Goal: Information Seeking & Learning: Learn about a topic

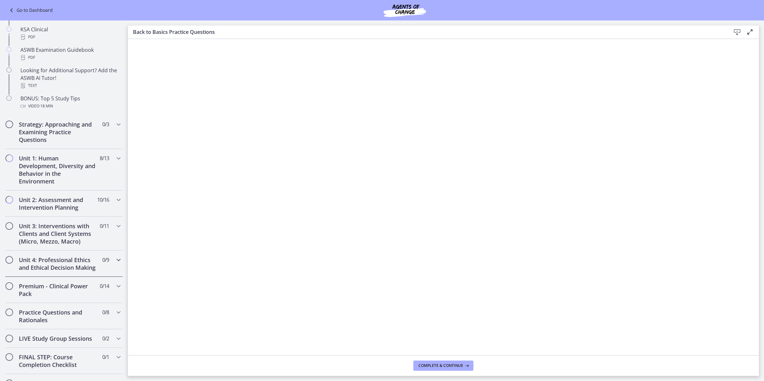
scroll to position [280, 0]
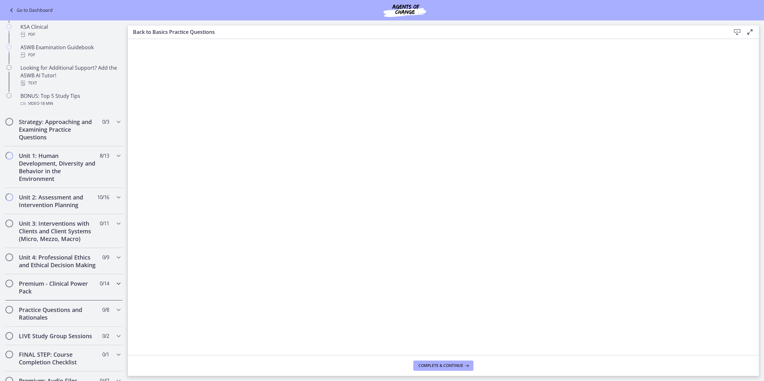
click at [69, 301] on div "Premium - Clinical Power Pack 0 / 14 Completed" at bounding box center [64, 287] width 118 height 26
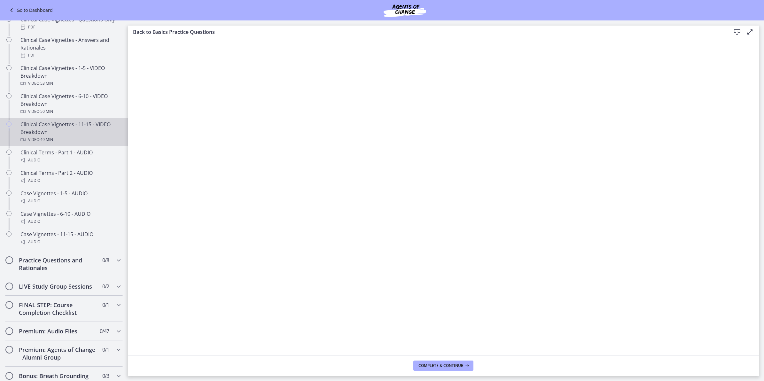
scroll to position [399, 0]
click at [68, 271] on h2 "Practice Questions and Rationales" at bounding box center [58, 263] width 78 height 15
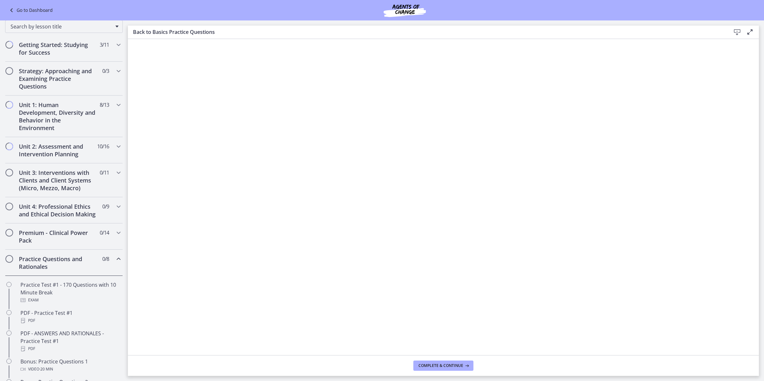
scroll to position [0, 0]
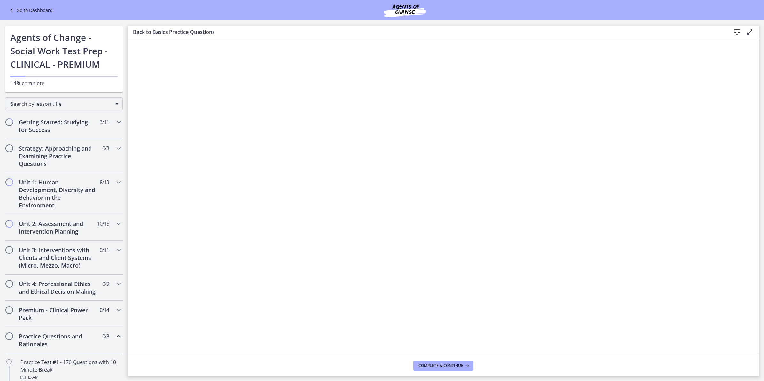
click at [53, 126] on h2 "Getting Started: Studying for Success" at bounding box center [58, 125] width 78 height 15
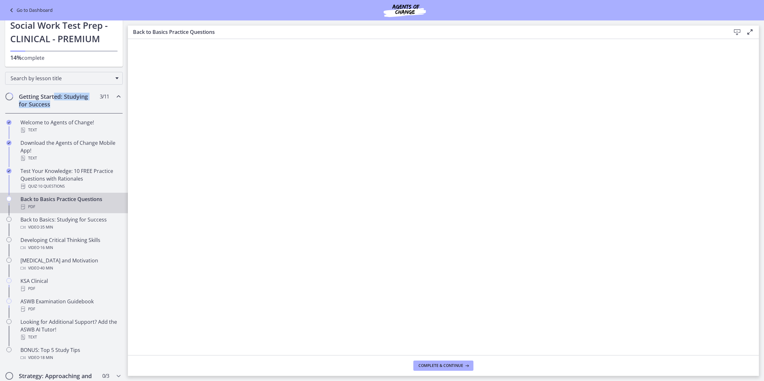
scroll to position [40, 0]
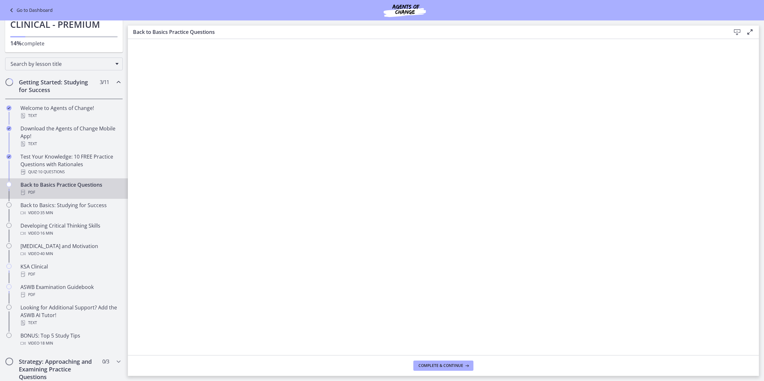
click at [100, 81] on span "3 / 11 Completed" at bounding box center [104, 82] width 9 height 8
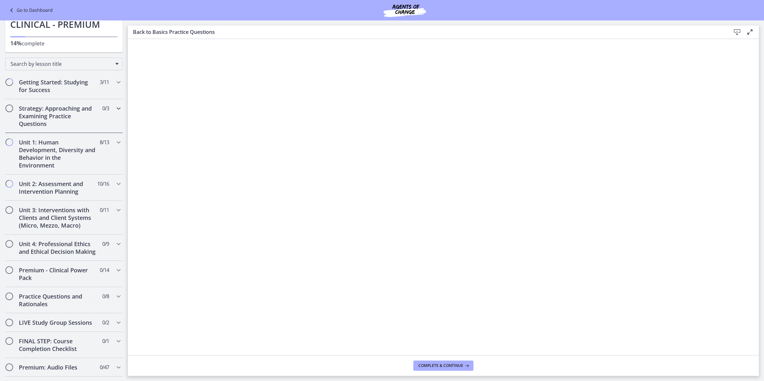
click at [82, 121] on h2 "Strategy: Approaching and Examining Practice Questions" at bounding box center [58, 116] width 78 height 23
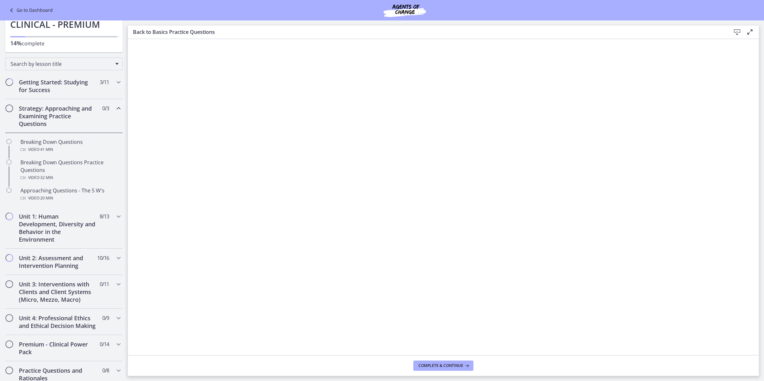
click at [82, 121] on h2 "Strategy: Approaching and Examining Practice Questions" at bounding box center [58, 116] width 78 height 23
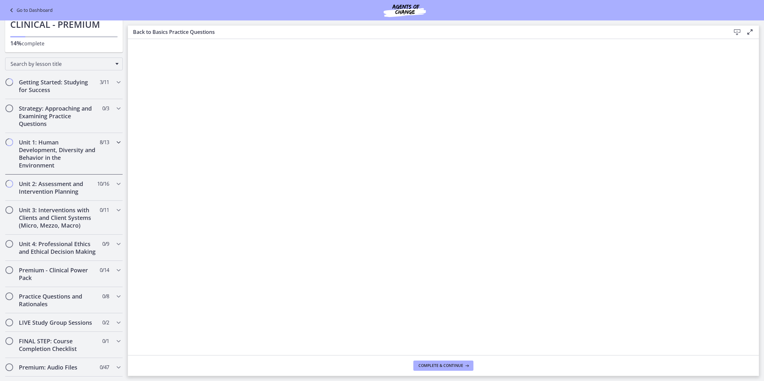
click at [82, 152] on h2 "Unit 1: Human Development, Diversity and Behavior in the Environment" at bounding box center [58, 153] width 78 height 31
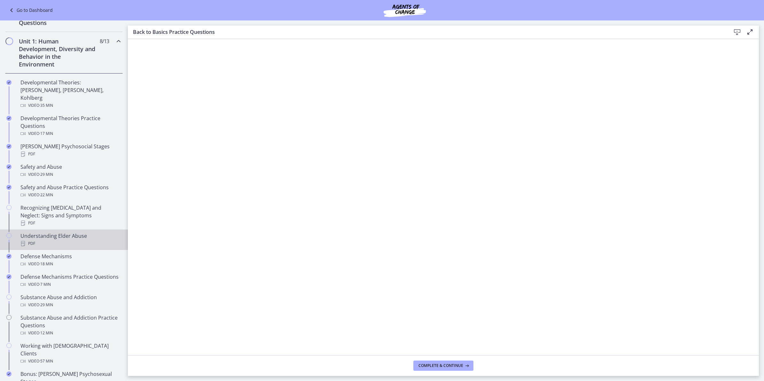
scroll to position [160, 0]
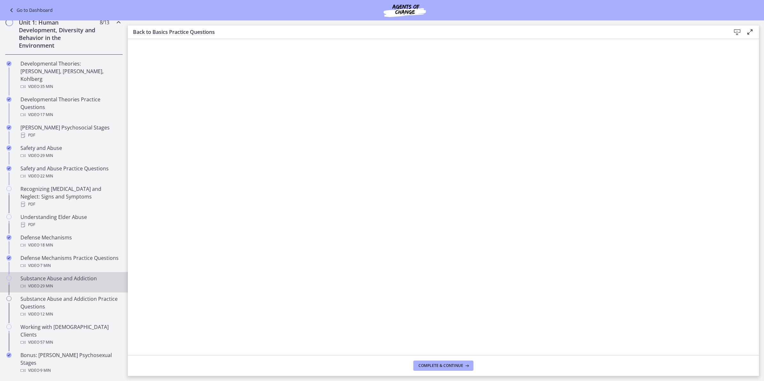
click at [61, 281] on div "Substance Abuse and Addiction Video · 29 min" at bounding box center [70, 282] width 100 height 15
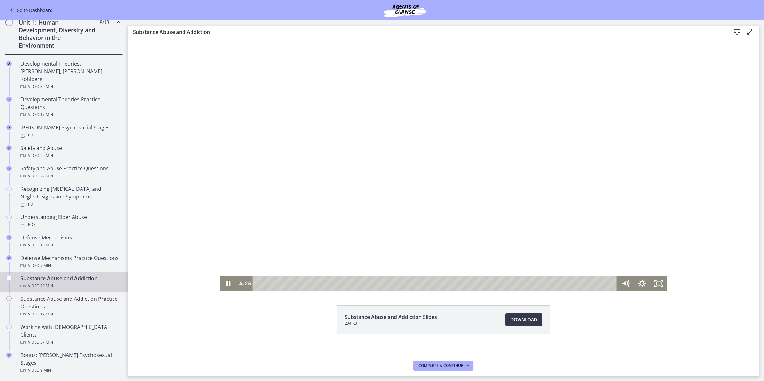
click at [536, 252] on div at bounding box center [443, 165] width 447 height 252
click at [391, 167] on div at bounding box center [443, 165] width 447 height 252
click at [461, 154] on div at bounding box center [443, 165] width 447 height 252
click at [340, 219] on div at bounding box center [443, 165] width 447 height 252
click at [374, 218] on div at bounding box center [443, 165] width 447 height 252
